Goal: Transaction & Acquisition: Purchase product/service

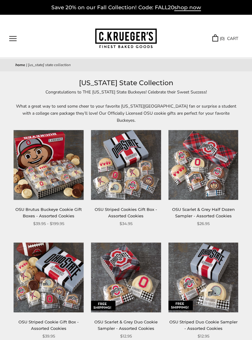
click at [17, 41] on button "Open navigation" at bounding box center [12, 38] width 7 height 5
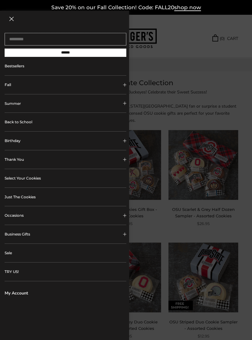
click at [125, 209] on button "Occasions" at bounding box center [66, 215] width 122 height 18
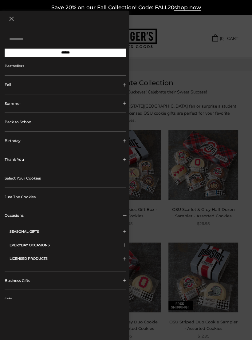
click at [106, 41] on input "Search..." at bounding box center [66, 39] width 122 height 13
type input "**********"
click at [66, 55] on input "******" at bounding box center [66, 53] width 122 height 8
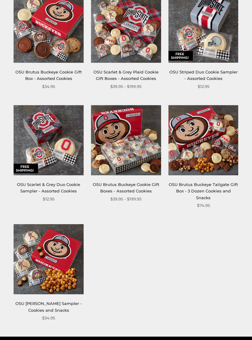
scroll to position [216, 0]
click at [140, 142] on img at bounding box center [126, 141] width 70 height 70
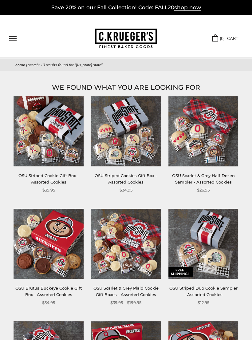
scroll to position [226, 0]
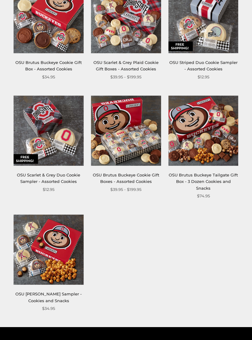
click at [224, 119] on img at bounding box center [204, 131] width 70 height 70
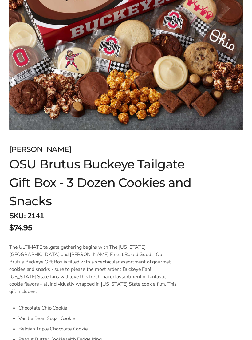
scroll to position [186, 0]
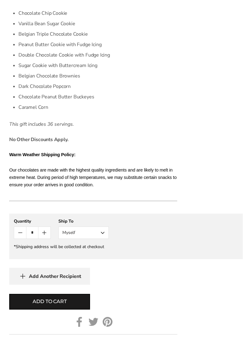
click at [105, 227] on button "Myself" at bounding box center [83, 233] width 50 height 12
click at [101, 250] on button "Other Recipient" at bounding box center [84, 255] width 50 height 11
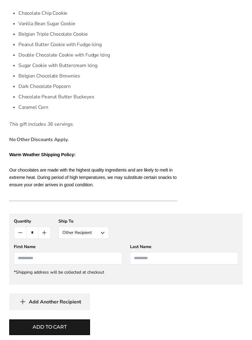
click at [37, 252] on input "First Name" at bounding box center [68, 258] width 109 height 12
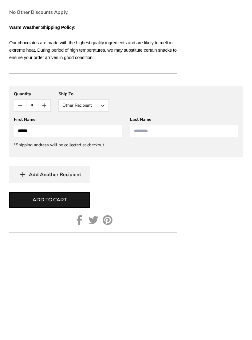
type input "******"
click at [176, 229] on input "Last Name" at bounding box center [184, 235] width 109 height 12
type input "*****"
click at [79, 275] on span "Add Another Recipient" at bounding box center [55, 278] width 52 height 6
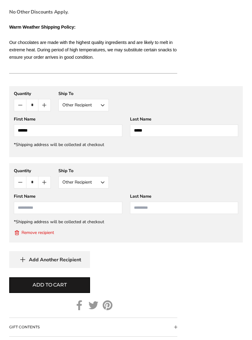
click at [106, 176] on button "Other Recipient" at bounding box center [83, 182] width 50 height 12
click at [100, 200] on button "Other Recipient" at bounding box center [84, 205] width 50 height 11
click at [48, 202] on input "First Name" at bounding box center [68, 208] width 109 height 12
type input "******"
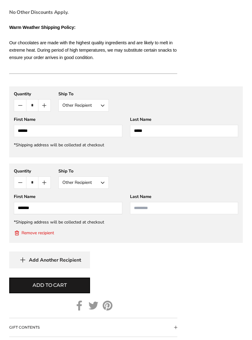
click at [170, 202] on input "Last Name" at bounding box center [184, 208] width 109 height 12
type input "*****"
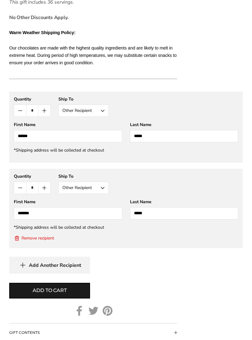
scroll to position [606, 0]
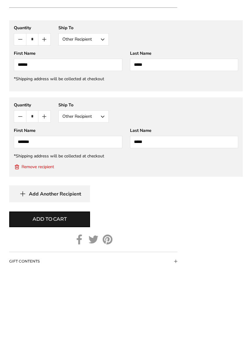
click at [82, 283] on button "Add to cart" at bounding box center [49, 291] width 81 height 16
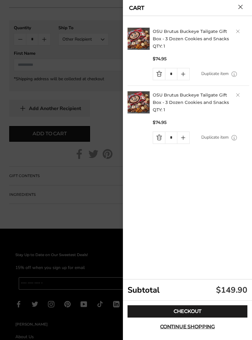
click at [175, 318] on link "Checkout" at bounding box center [188, 312] width 120 height 12
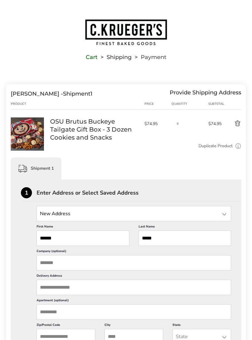
click at [110, 210] on input "State" at bounding box center [134, 213] width 195 height 15
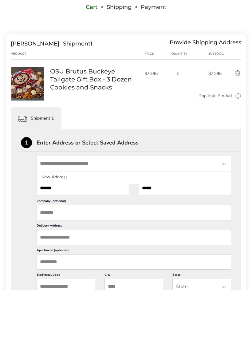
click at [156, 222] on li "New Address" at bounding box center [134, 227] width 194 height 11
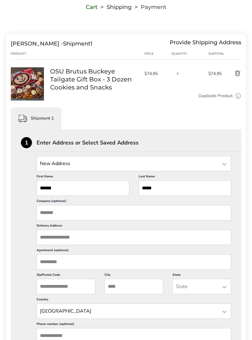
click at [129, 217] on input "Company (optional)" at bounding box center [134, 212] width 195 height 15
click at [127, 230] on label "Delivery Address" at bounding box center [134, 227] width 195 height 6
click at [127, 234] on input "Delivery Address" at bounding box center [134, 237] width 195 height 15
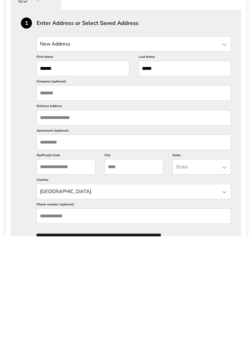
click at [98, 214] on input "Delivery Address" at bounding box center [134, 221] width 195 height 15
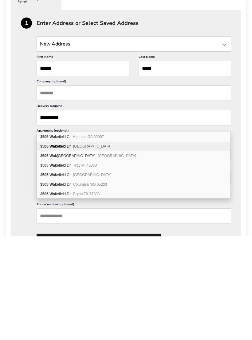
click at [115, 246] on div "[STREET_ADDRESS][PERSON_NAME]" at bounding box center [134, 251] width 194 height 10
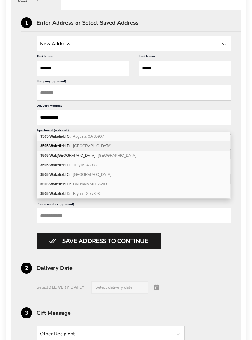
type input "**********"
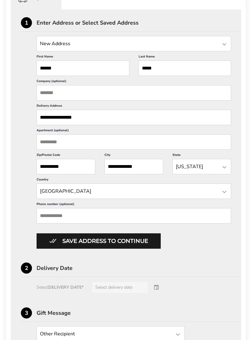
click at [170, 224] on input "Phone number (optional)" at bounding box center [134, 215] width 195 height 15
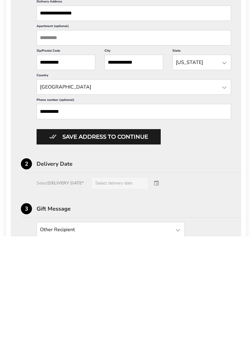
type input "**********"
click at [157, 233] on button "Save address to continue" at bounding box center [99, 240] width 124 height 15
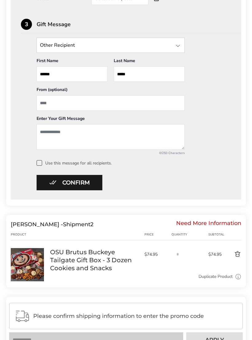
click at [80, 105] on input "From" at bounding box center [111, 102] width 148 height 15
type input "**********"
click at [70, 126] on textarea "Add a message" at bounding box center [111, 138] width 148 height 26
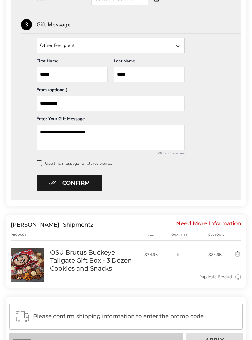
type textarea "**********"
click at [41, 162] on span at bounding box center [40, 164] width 6 height 6
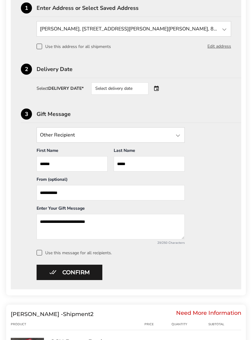
scroll to position [168, 0]
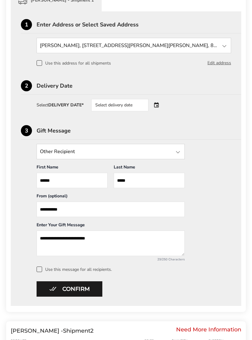
click at [131, 106] on div "Select delivery date" at bounding box center [119, 105] width 57 height 12
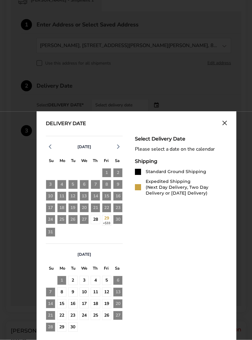
scroll to position [168, 0]
click at [119, 223] on div "30" at bounding box center [118, 220] width 10 height 11
click at [122, 222] on div "30" at bounding box center [118, 220] width 10 height 11
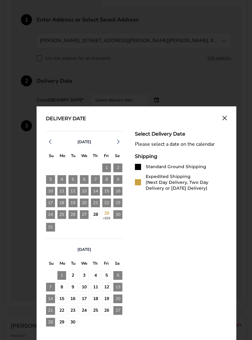
scroll to position [191, 0]
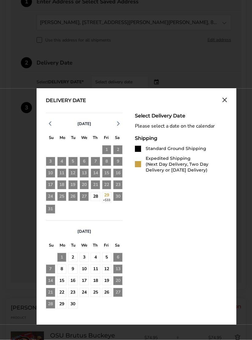
click at [64, 262] on div "1" at bounding box center [62, 258] width 10 height 10
click at [76, 258] on div "2" at bounding box center [73, 258] width 10 height 10
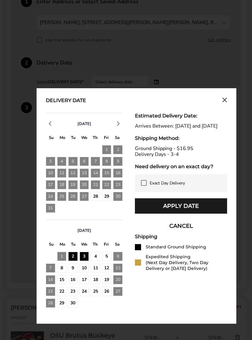
click at [106, 197] on div "29" at bounding box center [107, 197] width 10 height 10
click at [106, 200] on div "29" at bounding box center [107, 197] width 10 height 10
click at [108, 199] on div "29" at bounding box center [107, 197] width 10 height 10
click at [121, 195] on div "30" at bounding box center [118, 197] width 10 height 10
click at [111, 202] on div "29" at bounding box center [107, 197] width 10 height 10
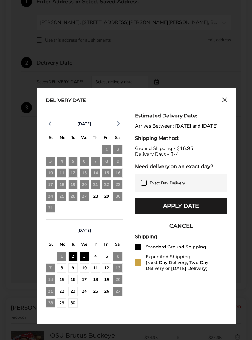
click at [111, 202] on div "29" at bounding box center [107, 197] width 10 height 10
click at [103, 201] on div "29" at bounding box center [107, 197] width 10 height 10
click at [227, 104] on button "Close calendar" at bounding box center [224, 101] width 5 height 7
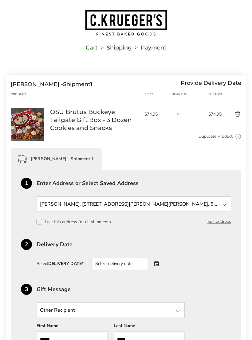
scroll to position [0, 0]
